Goal: Task Accomplishment & Management: Use online tool/utility

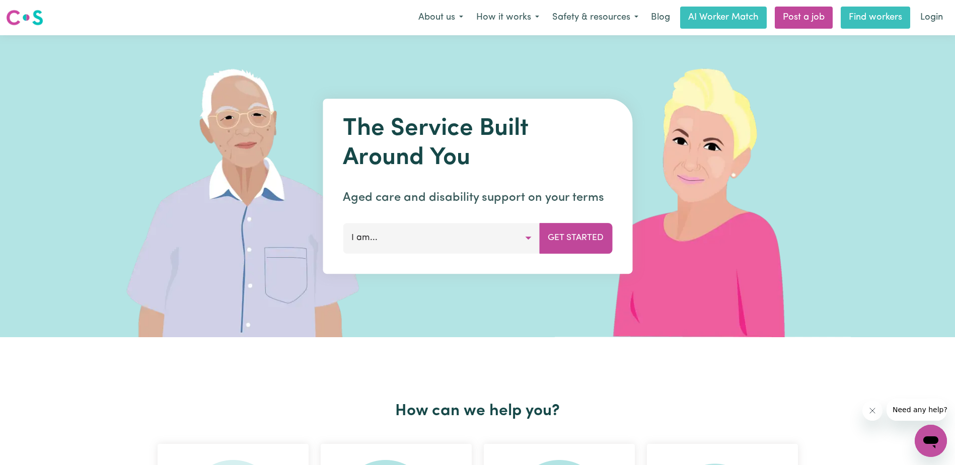
click at [880, 15] on link "Find workers" at bounding box center [875, 18] width 69 height 22
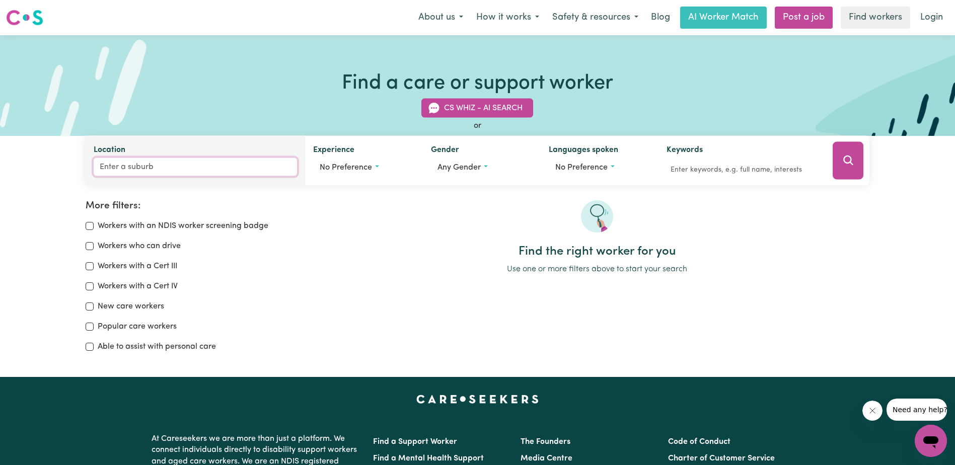
click at [213, 170] on input "Location" at bounding box center [195, 167] width 203 height 18
type input "liv"
type input "livERPOOL, [GEOGRAPHIC_DATA], 2170"
type input "live"
type input "liveRPOOL, [GEOGRAPHIC_DATA], 2170"
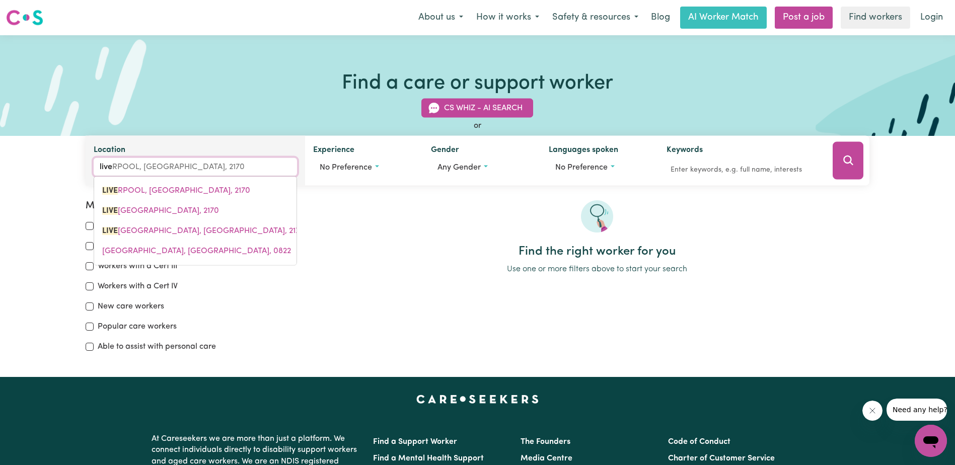
type input "liver"
type input "[GEOGRAPHIC_DATA], [GEOGRAPHIC_DATA], 2170"
type input "liverp"
type input "liverpOOL, [GEOGRAPHIC_DATA], 2170"
type input "liverpo"
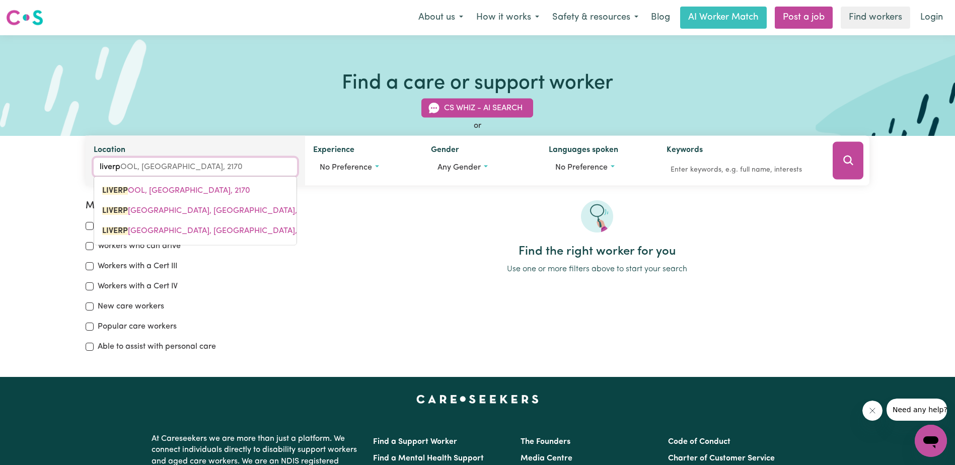
type input "liverpoOL, [GEOGRAPHIC_DATA], 2170"
type input "liverpoo"
type input "liverpooL, [GEOGRAPHIC_DATA], 2170"
type input "[GEOGRAPHIC_DATA]"
type input "[GEOGRAPHIC_DATA], [GEOGRAPHIC_DATA], 2170"
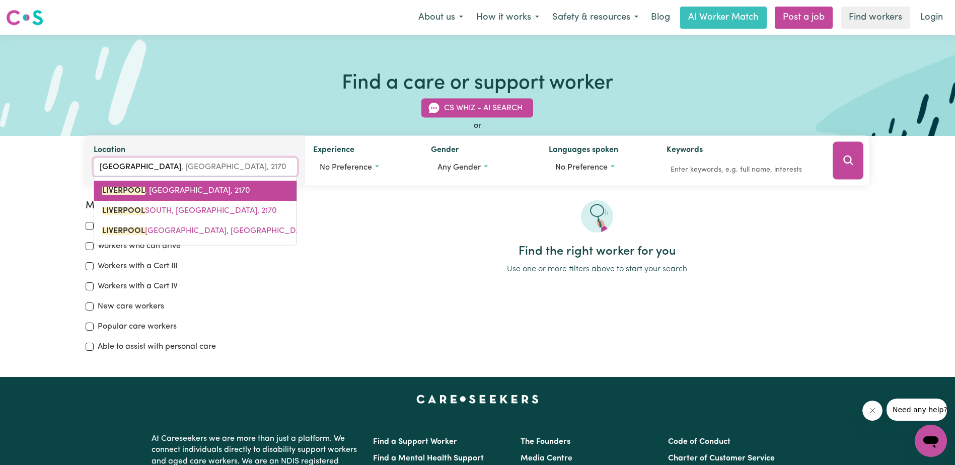
click at [217, 189] on span "[GEOGRAPHIC_DATA] , [GEOGRAPHIC_DATA], 2170" at bounding box center [176, 191] width 148 height 8
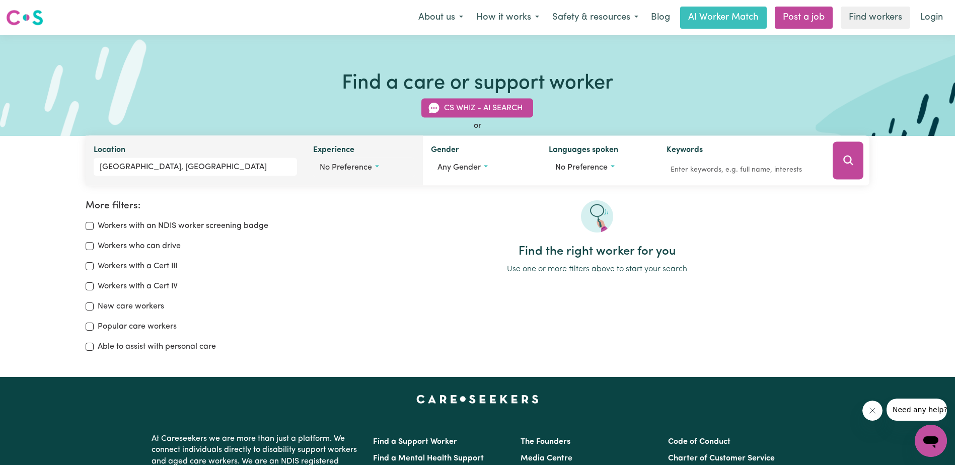
click at [377, 170] on button "No preference" at bounding box center [364, 167] width 102 height 19
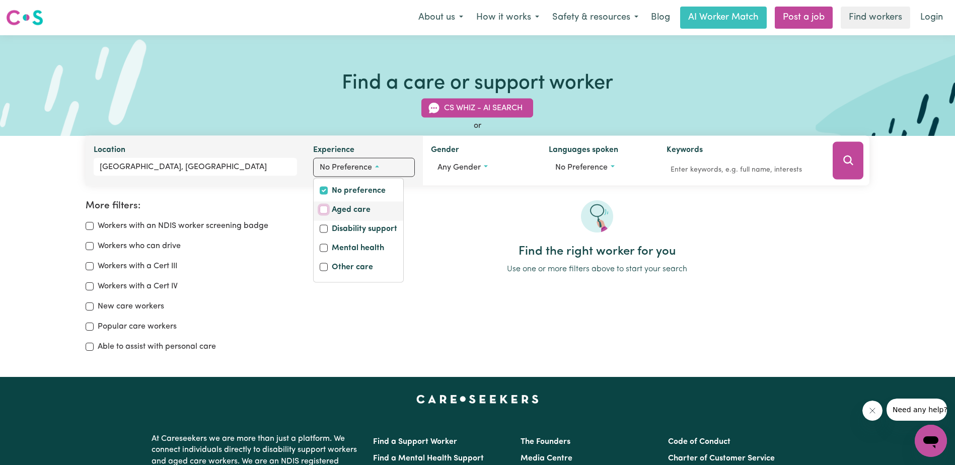
click at [325, 209] on input "Aged care" at bounding box center [324, 210] width 8 height 8
checkbox input "true"
checkbox input "false"
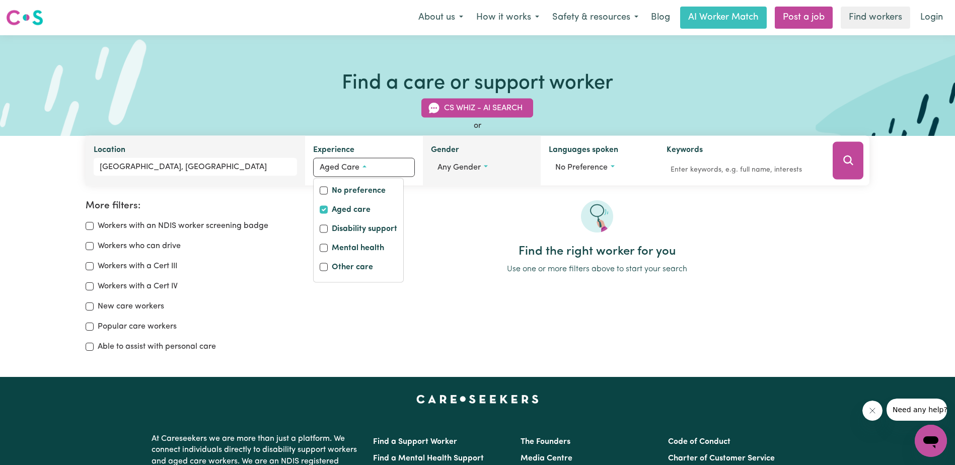
click at [477, 170] on span "Any gender" at bounding box center [459, 168] width 43 height 8
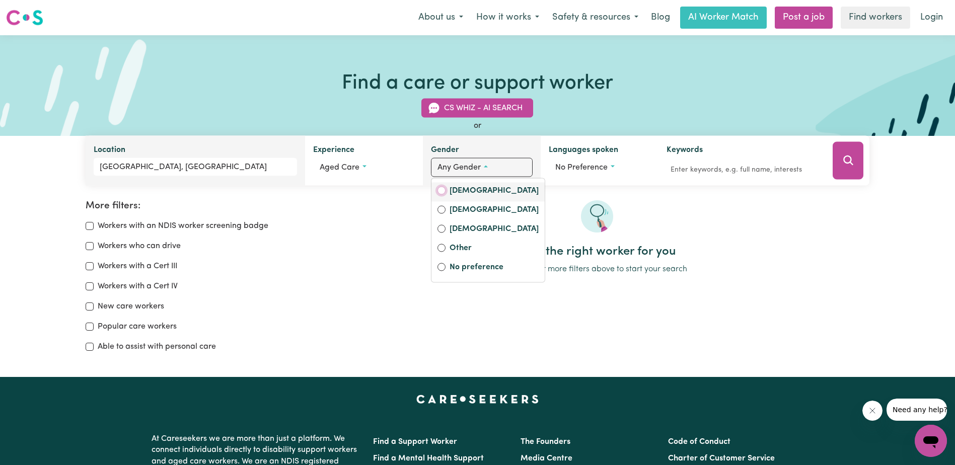
click at [443, 191] on input "[DEMOGRAPHIC_DATA]" at bounding box center [442, 191] width 8 height 8
radio input "true"
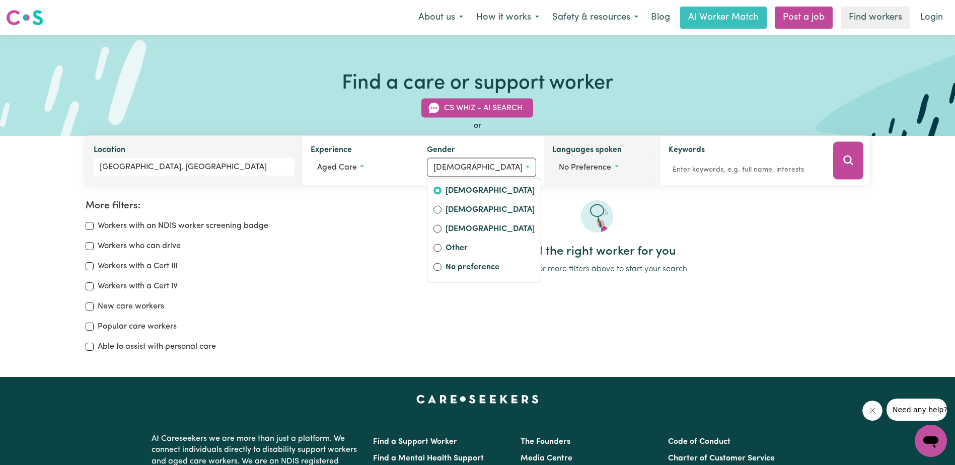
click at [605, 167] on span "No preference" at bounding box center [585, 168] width 52 height 8
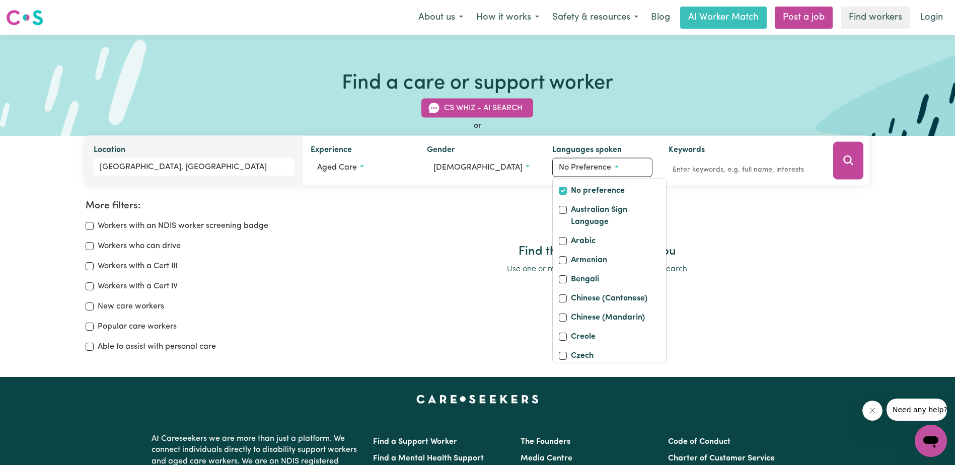
click at [752, 254] on h2 "Find the right worker for you" at bounding box center [596, 252] width 545 height 15
click at [634, 164] on button "No preference" at bounding box center [602, 167] width 100 height 19
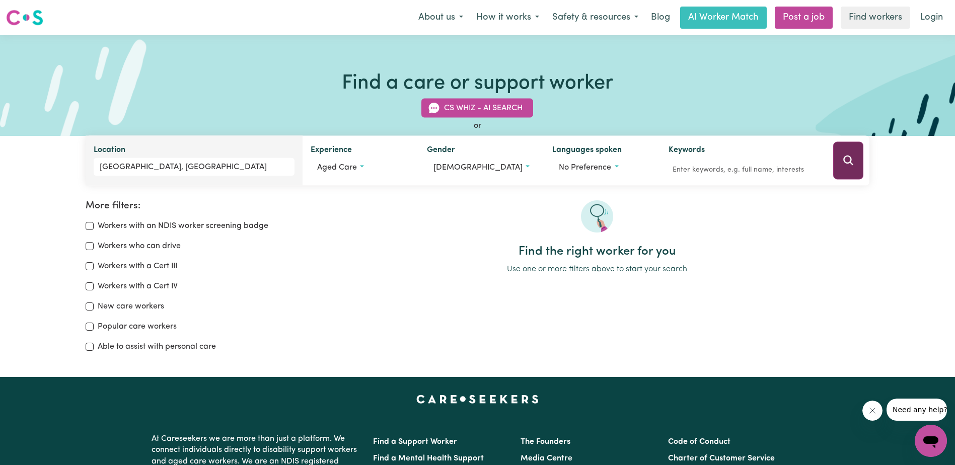
click at [853, 169] on button "Search" at bounding box center [848, 161] width 30 height 38
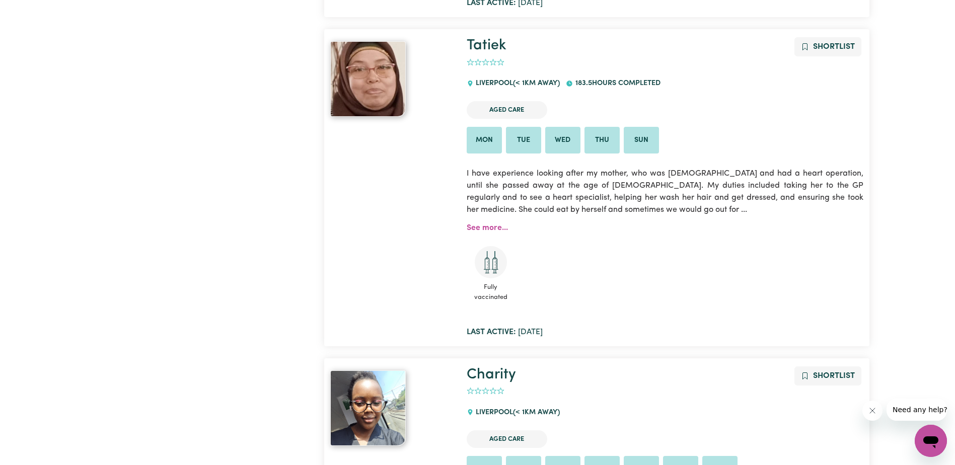
scroll to position [823, 0]
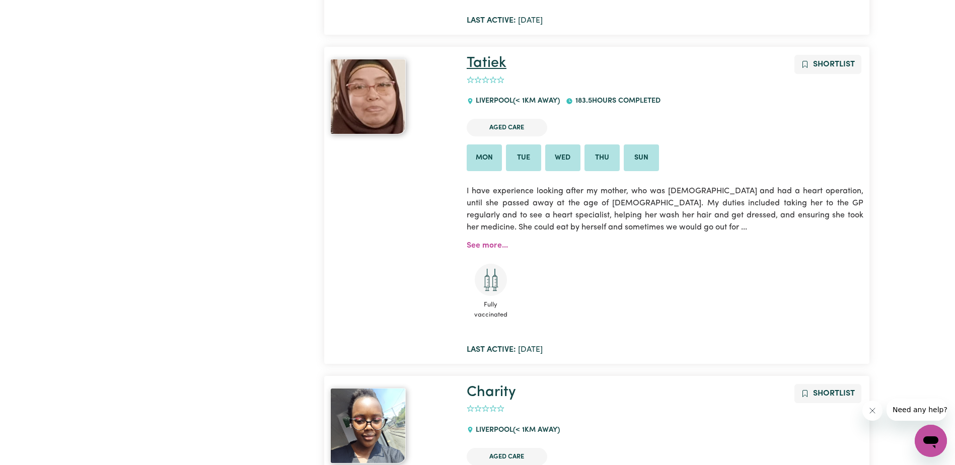
click at [496, 63] on link "Tatiek" at bounding box center [487, 63] width 40 height 15
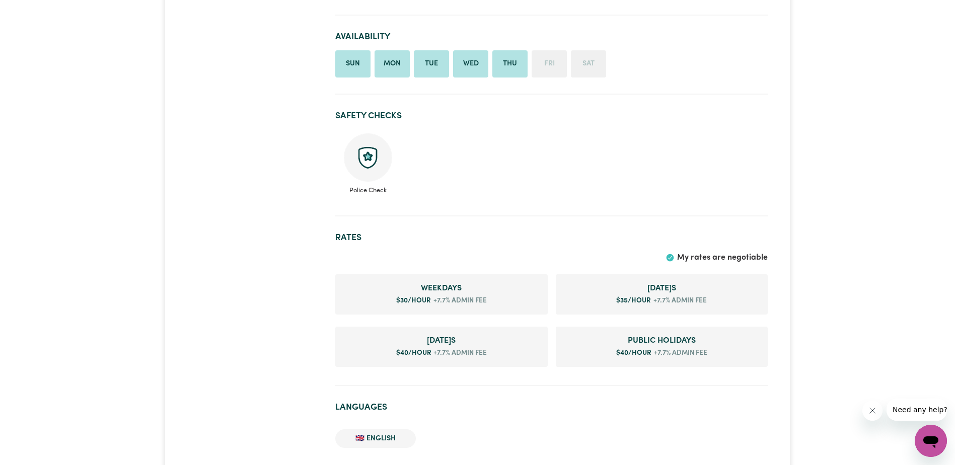
scroll to position [554, 0]
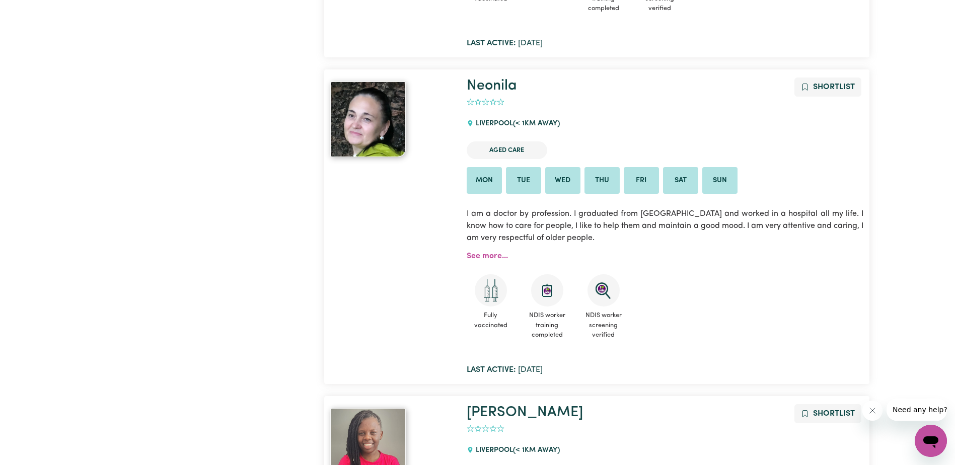
scroll to position [2031, 0]
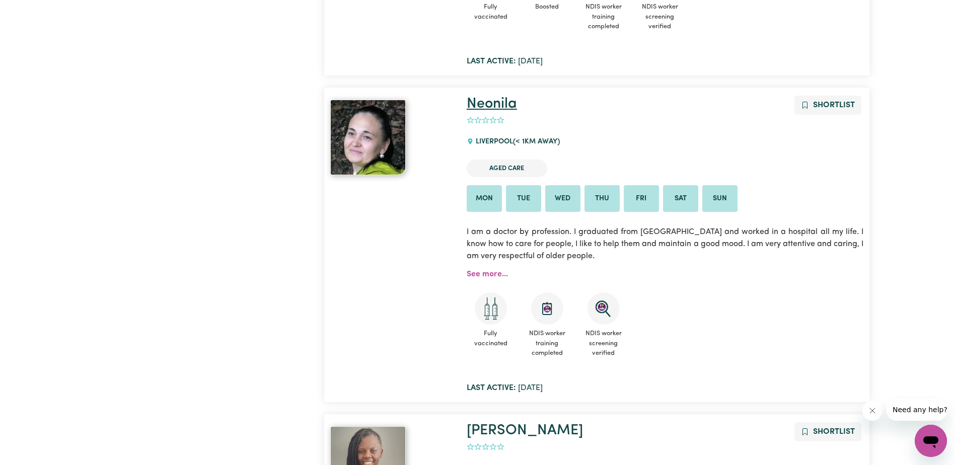
click at [509, 106] on link "Neonila" at bounding box center [492, 104] width 50 height 15
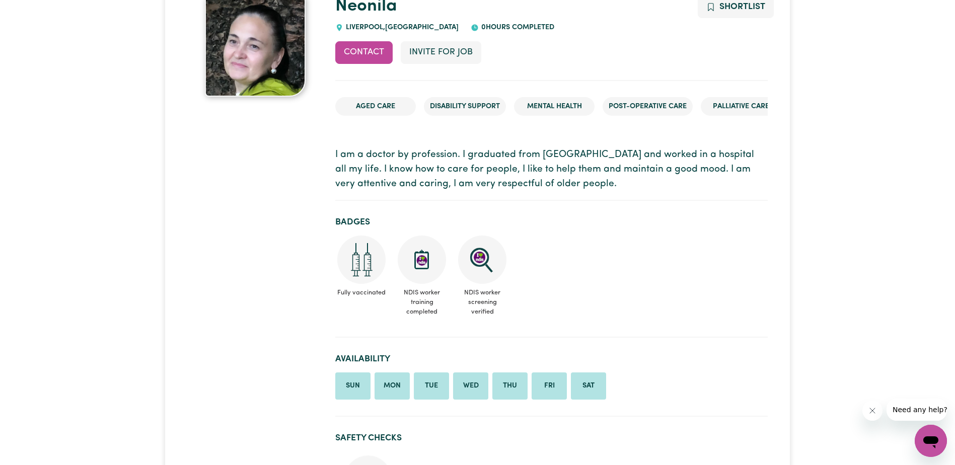
scroll to position [50, 0]
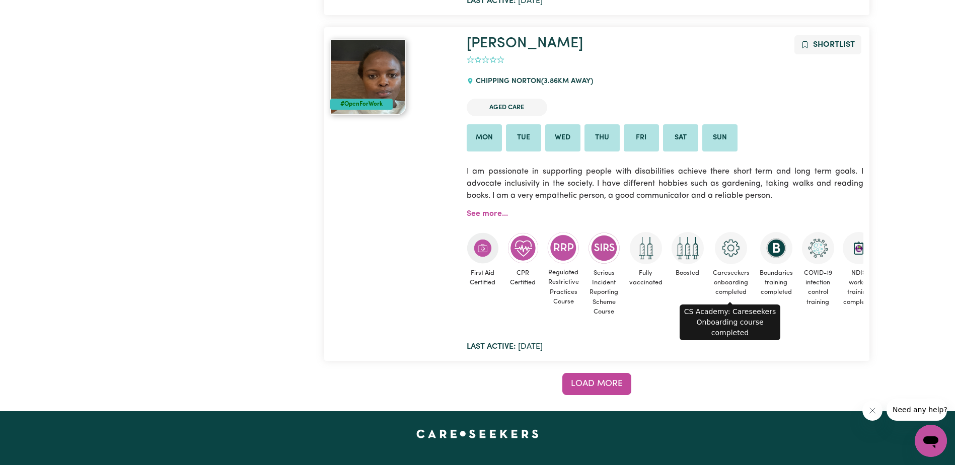
scroll to position [8023, 0]
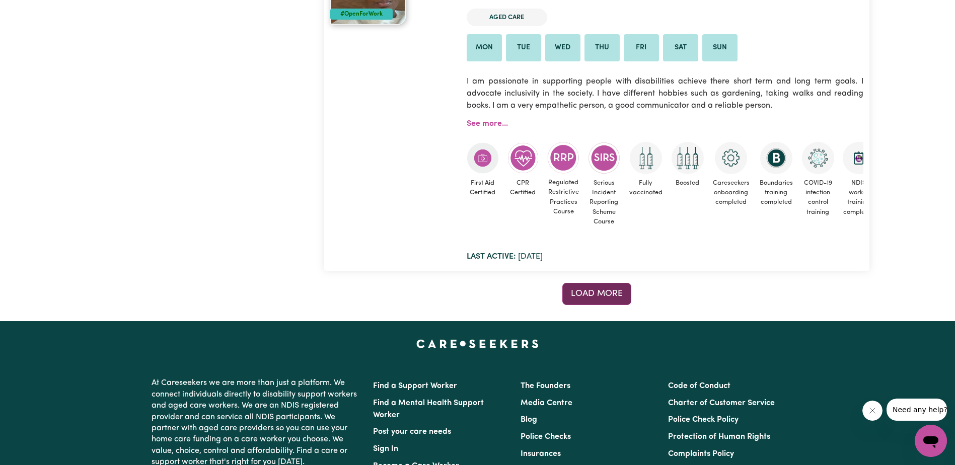
click at [587, 295] on span "Load more" at bounding box center [597, 294] width 52 height 9
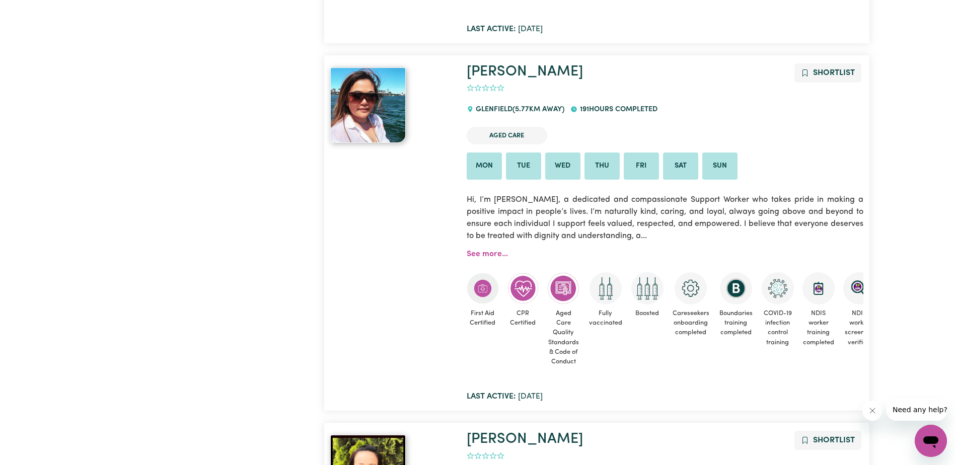
scroll to position [11447, 0]
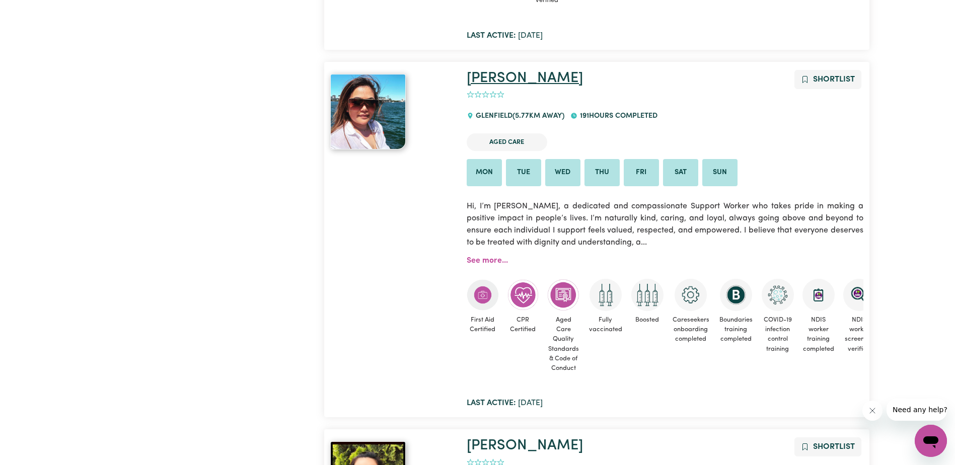
click at [496, 78] on link "[PERSON_NAME]" at bounding box center [525, 78] width 116 height 15
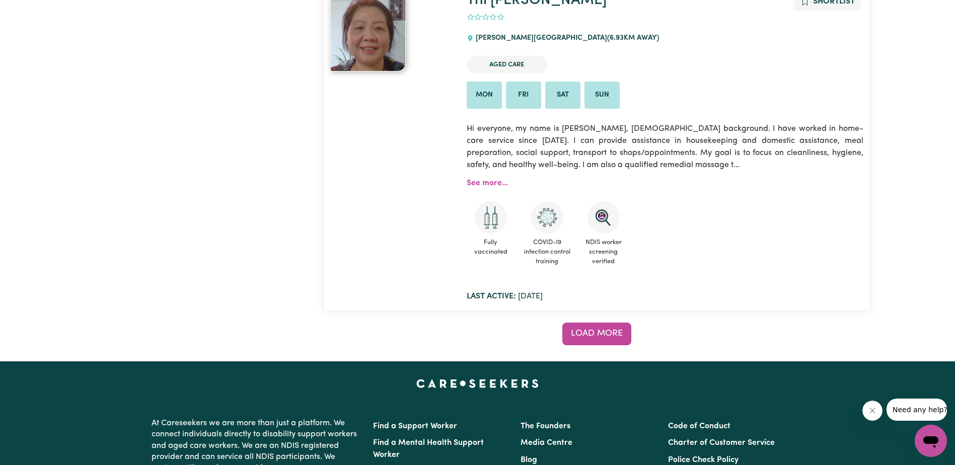
scroll to position [16230, 0]
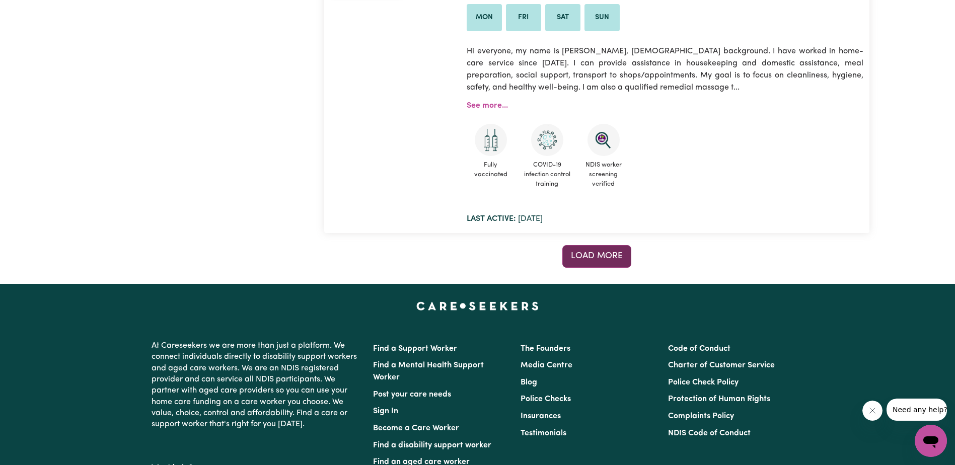
click at [588, 252] on span "Load more" at bounding box center [597, 256] width 52 height 9
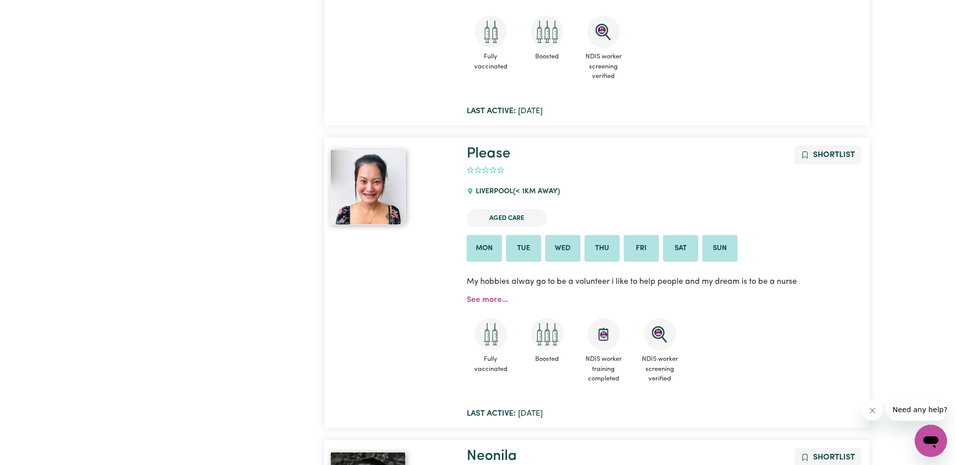
scroll to position [1628, 0]
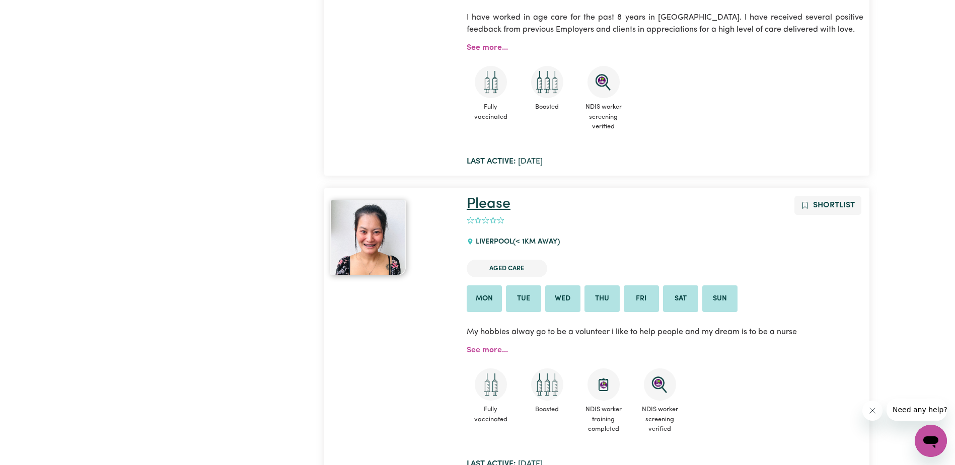
click at [503, 205] on link "Please" at bounding box center [489, 204] width 44 height 15
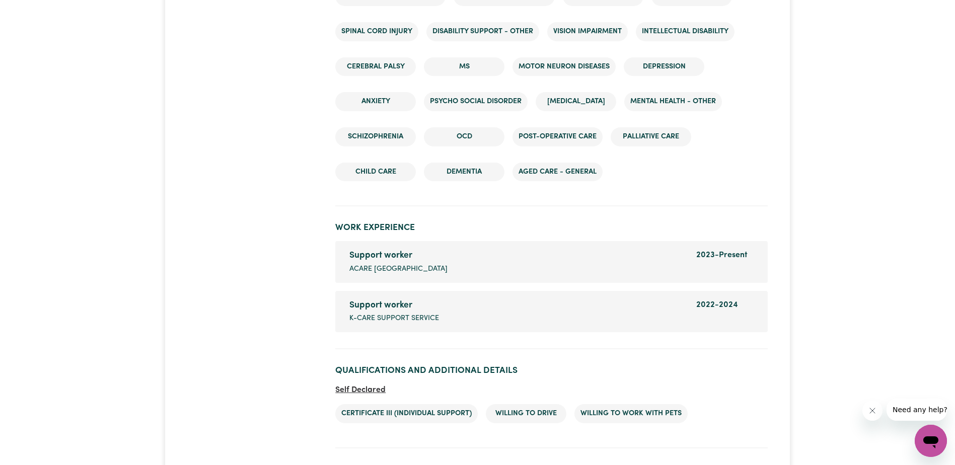
scroll to position [1662, 0]
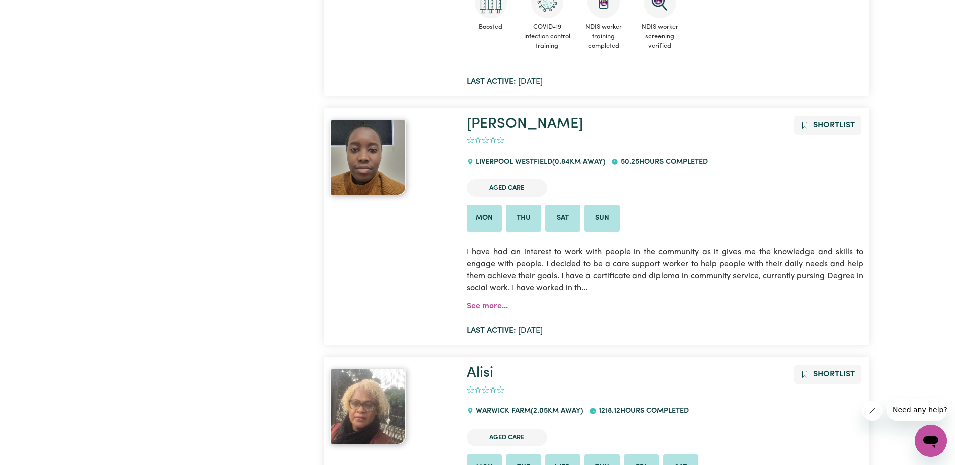
scroll to position [3894, 0]
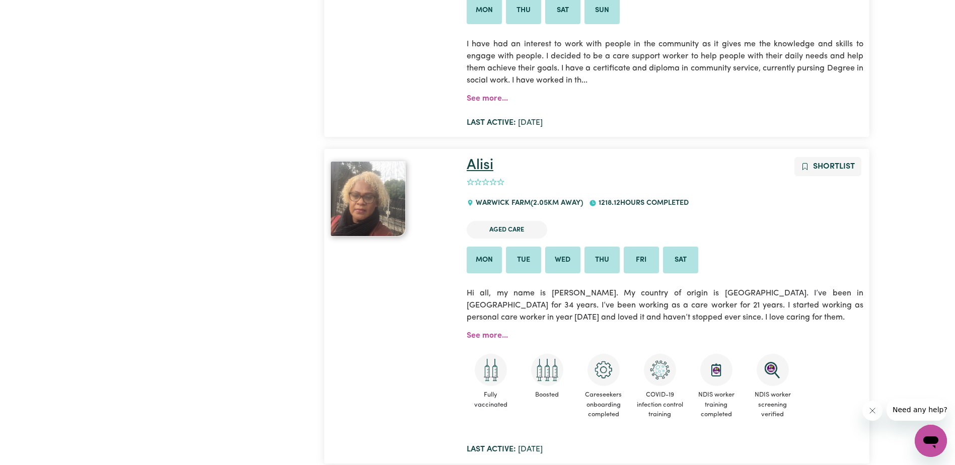
click at [480, 167] on link "Alisi" at bounding box center [480, 165] width 27 height 15
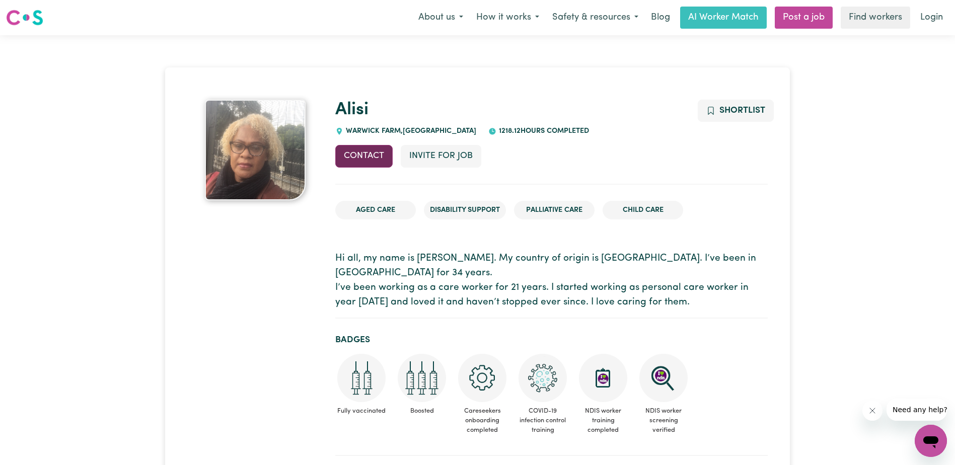
click at [352, 155] on button "Contact" at bounding box center [363, 156] width 57 height 22
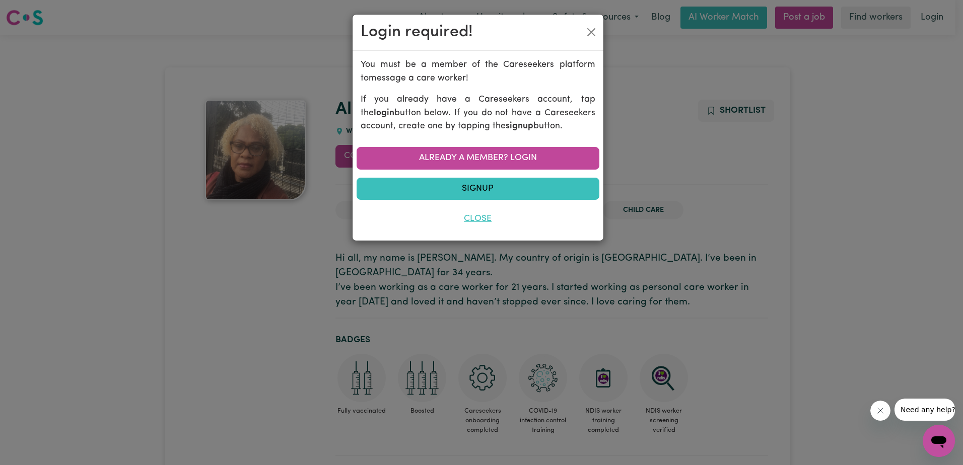
click at [483, 216] on button "Close" at bounding box center [477, 219] width 243 height 22
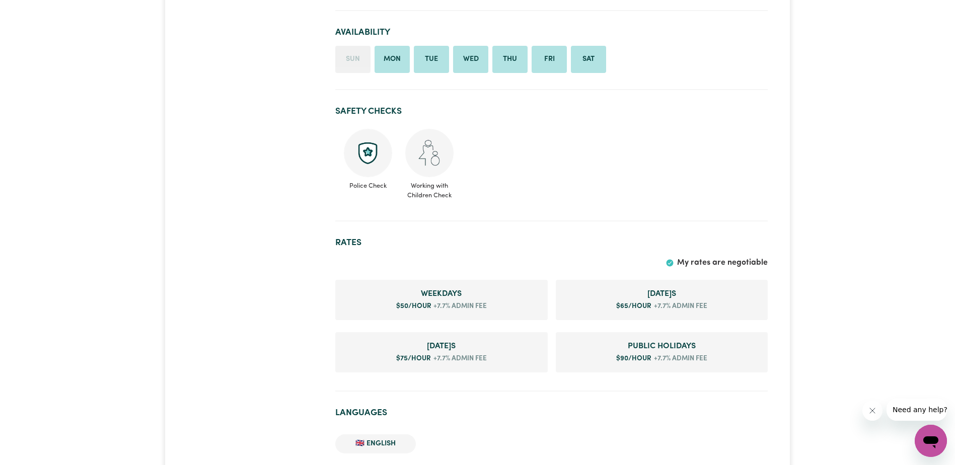
scroll to position [504, 0]
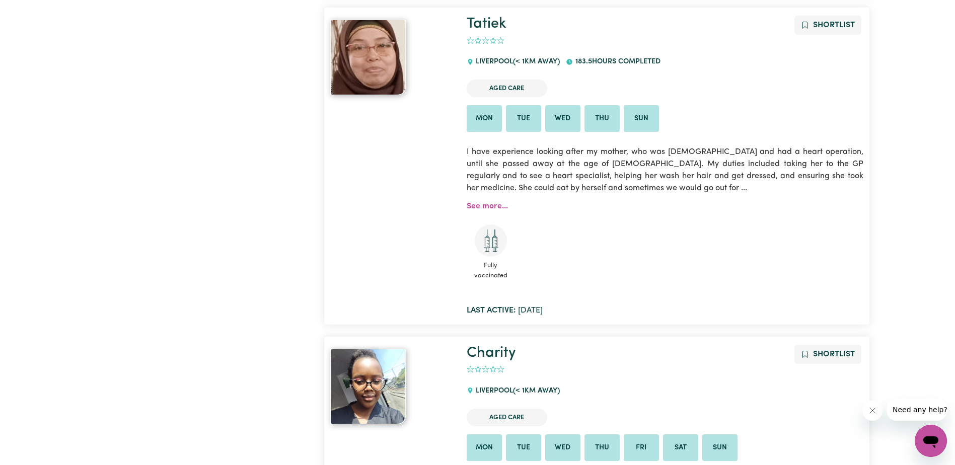
scroll to position [873, 0]
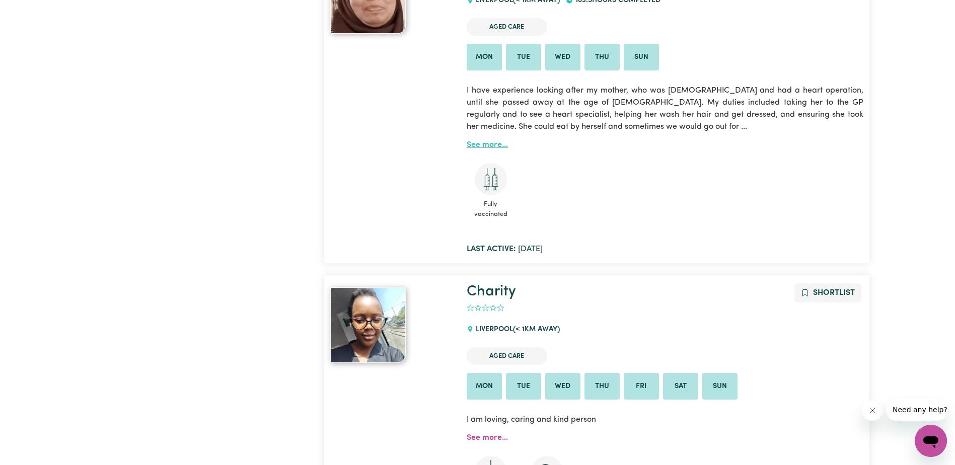
click at [484, 143] on link "See more..." at bounding box center [487, 145] width 41 height 8
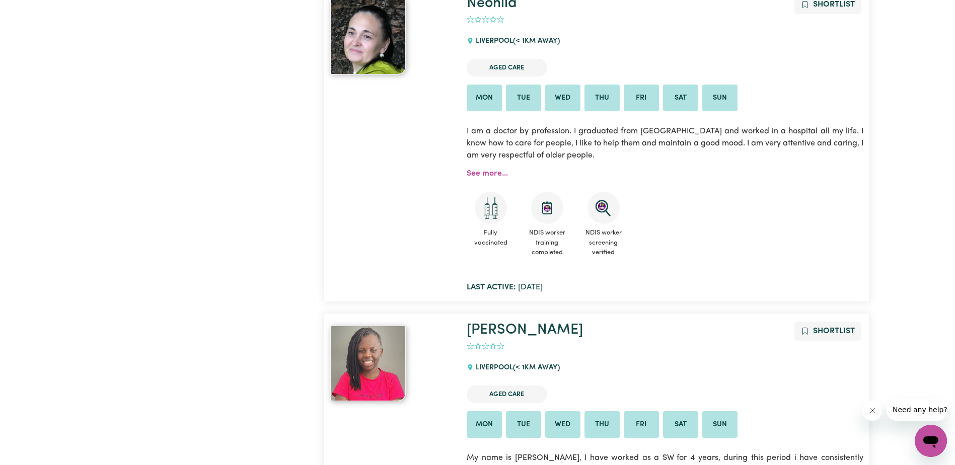
scroll to position [1930, 0]
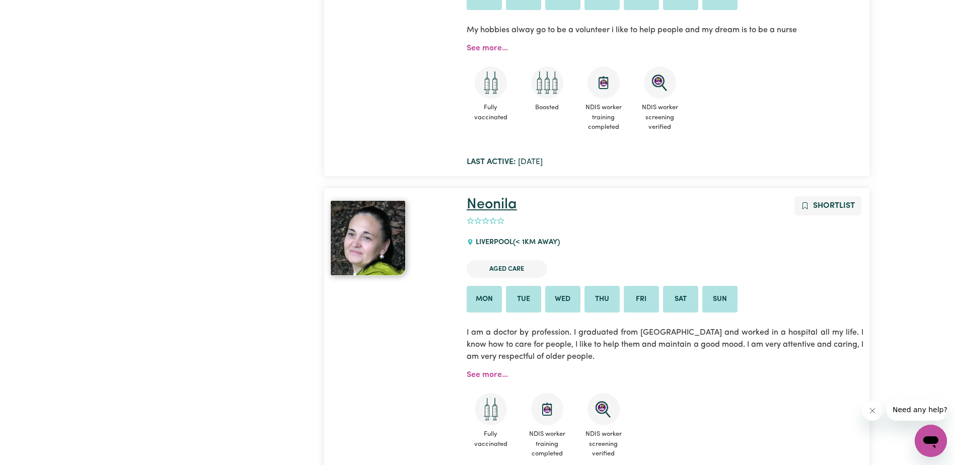
click at [503, 206] on link "Neonila" at bounding box center [492, 204] width 50 height 15
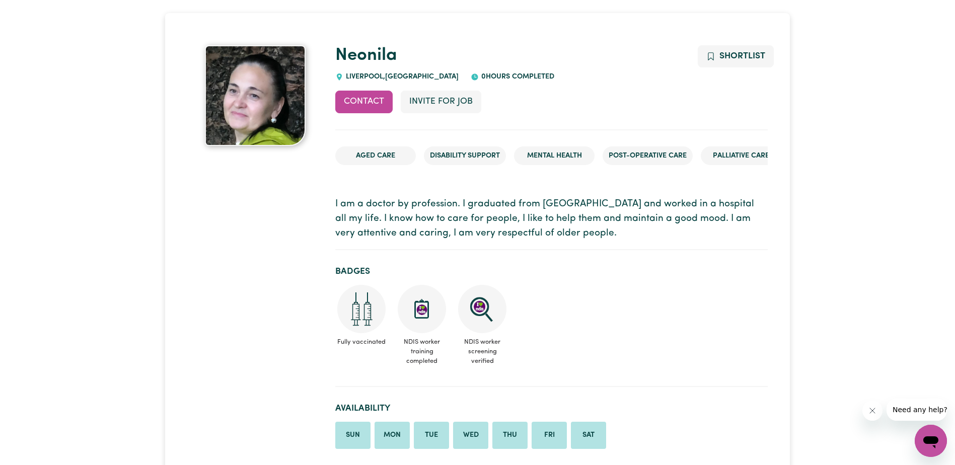
scroll to position [50, 0]
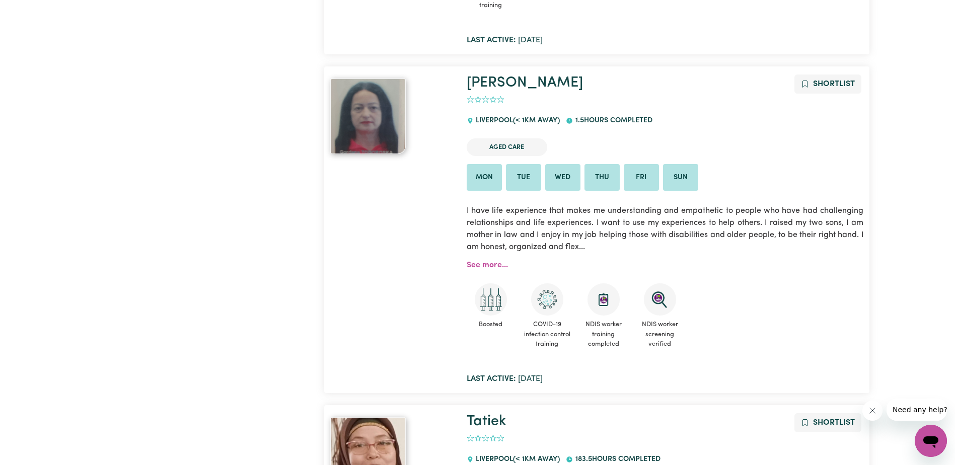
scroll to position [470, 0]
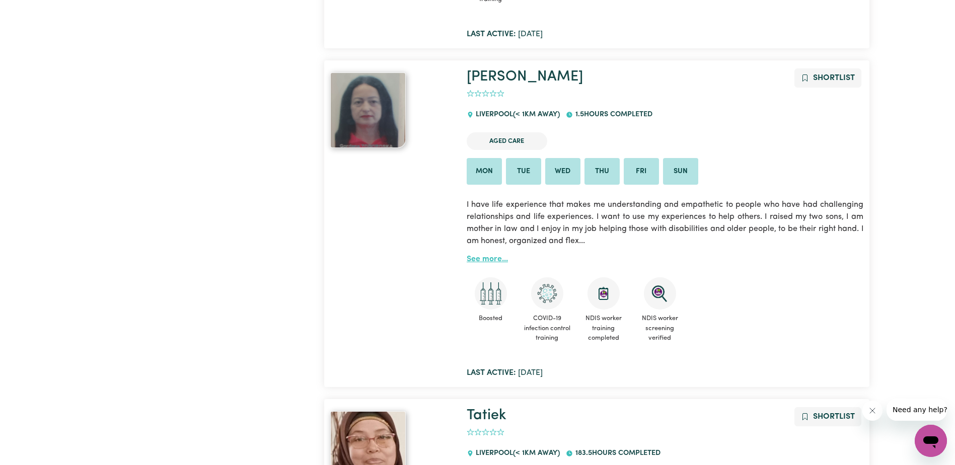
click at [491, 263] on link "See more..." at bounding box center [487, 259] width 41 height 8
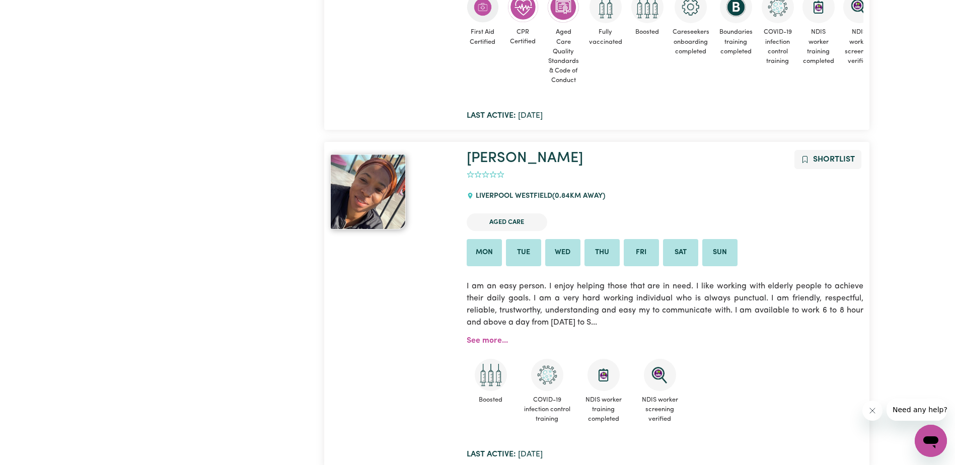
scroll to position [3340, 0]
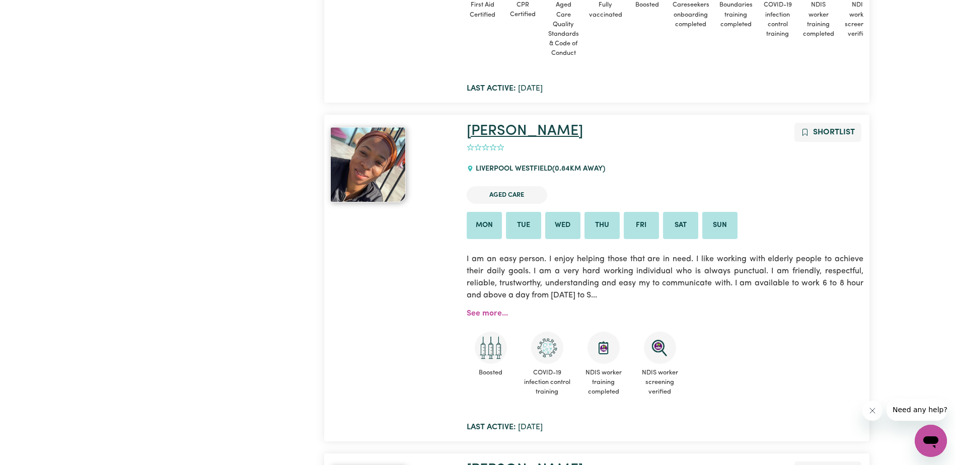
click at [513, 134] on link "[PERSON_NAME]" at bounding box center [525, 131] width 116 height 15
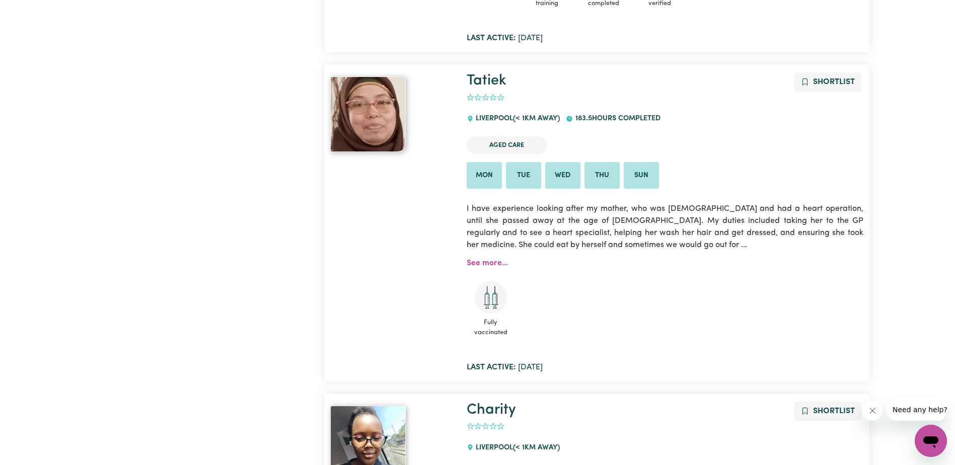
scroll to position [823, 0]
